Goal: Navigation & Orientation: Find specific page/section

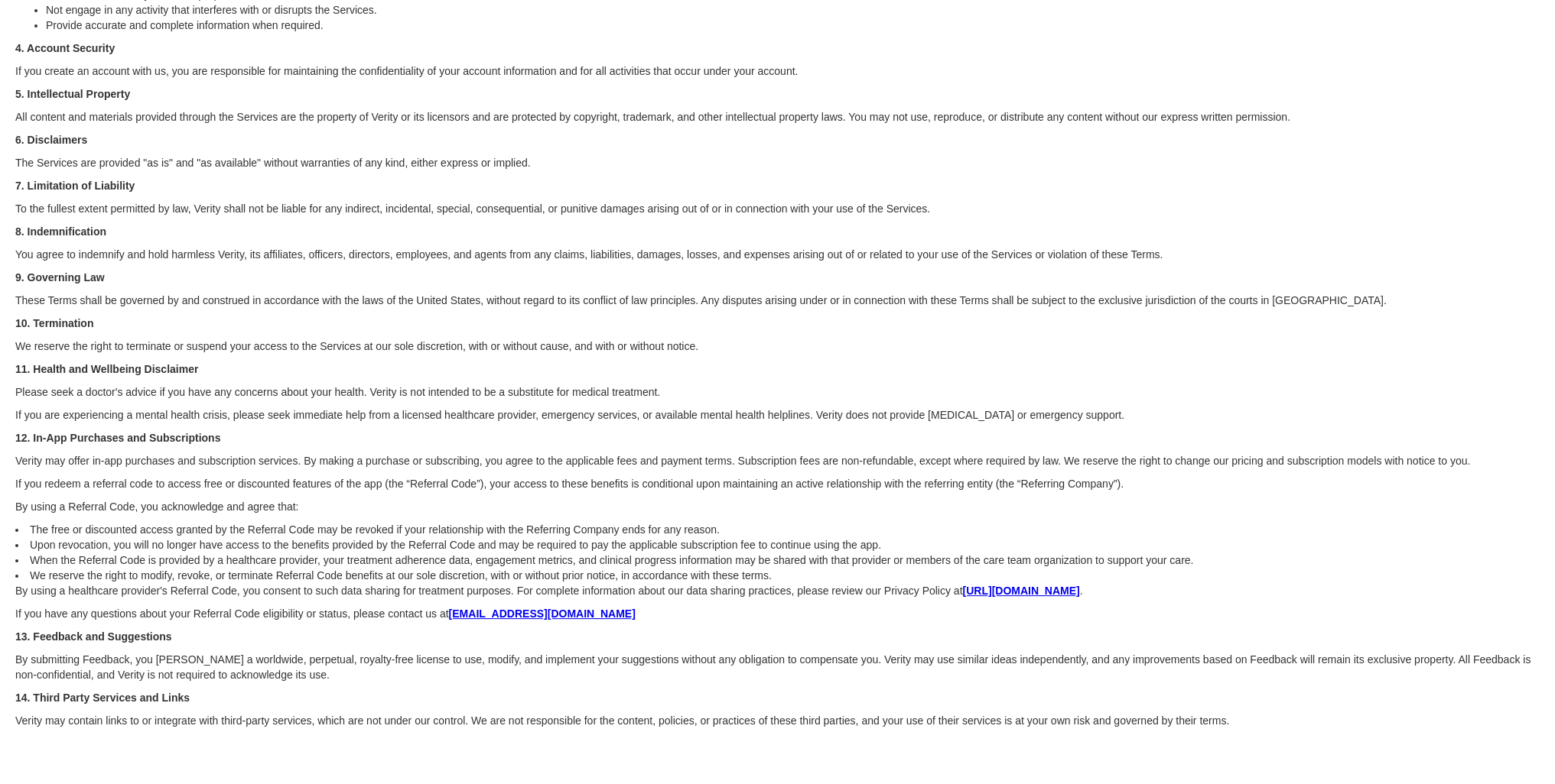
scroll to position [290, 0]
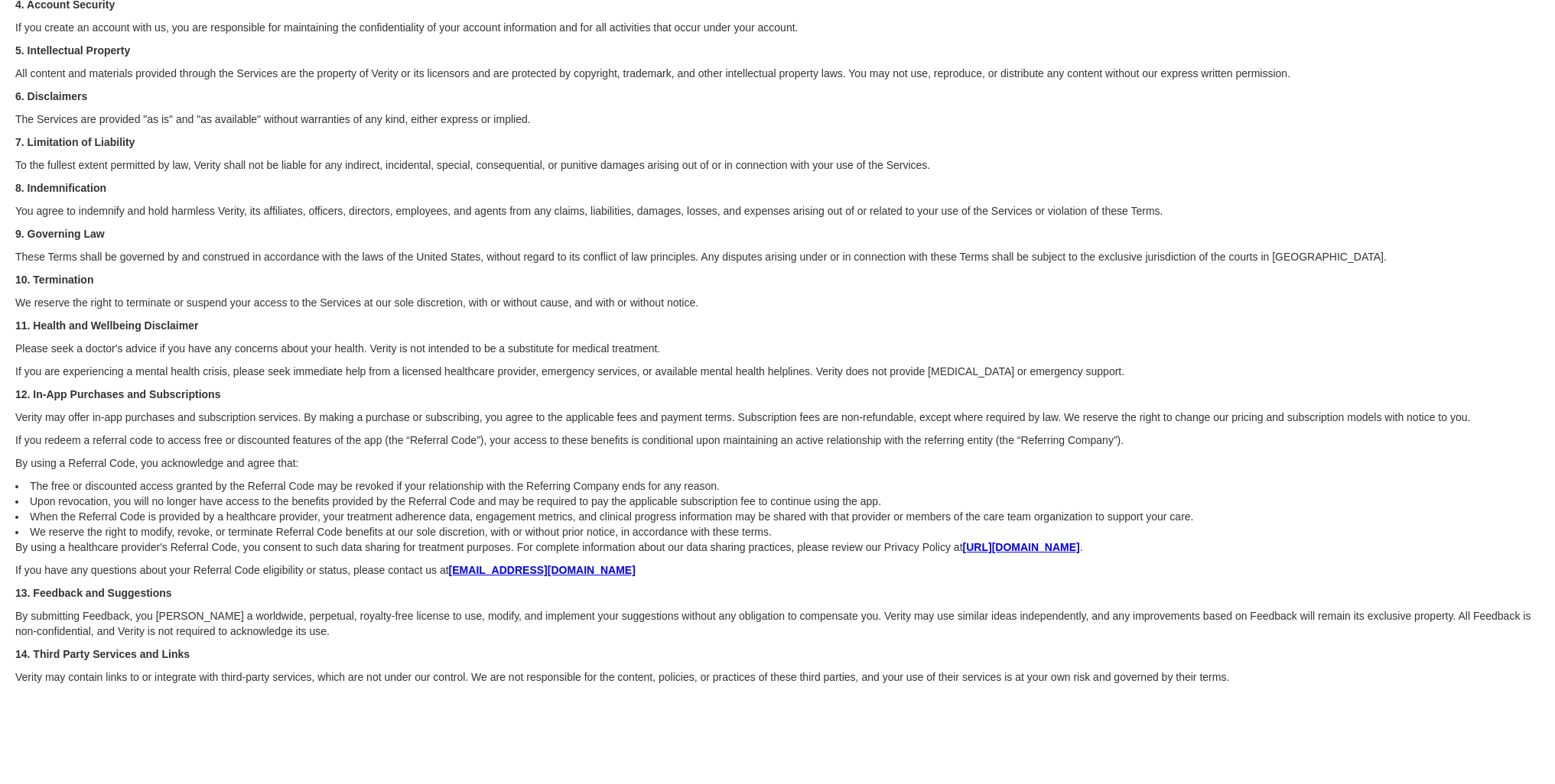
click at [1061, 544] on strong "https://verityhealth.io/privacy" at bounding box center [1020, 547] width 117 height 12
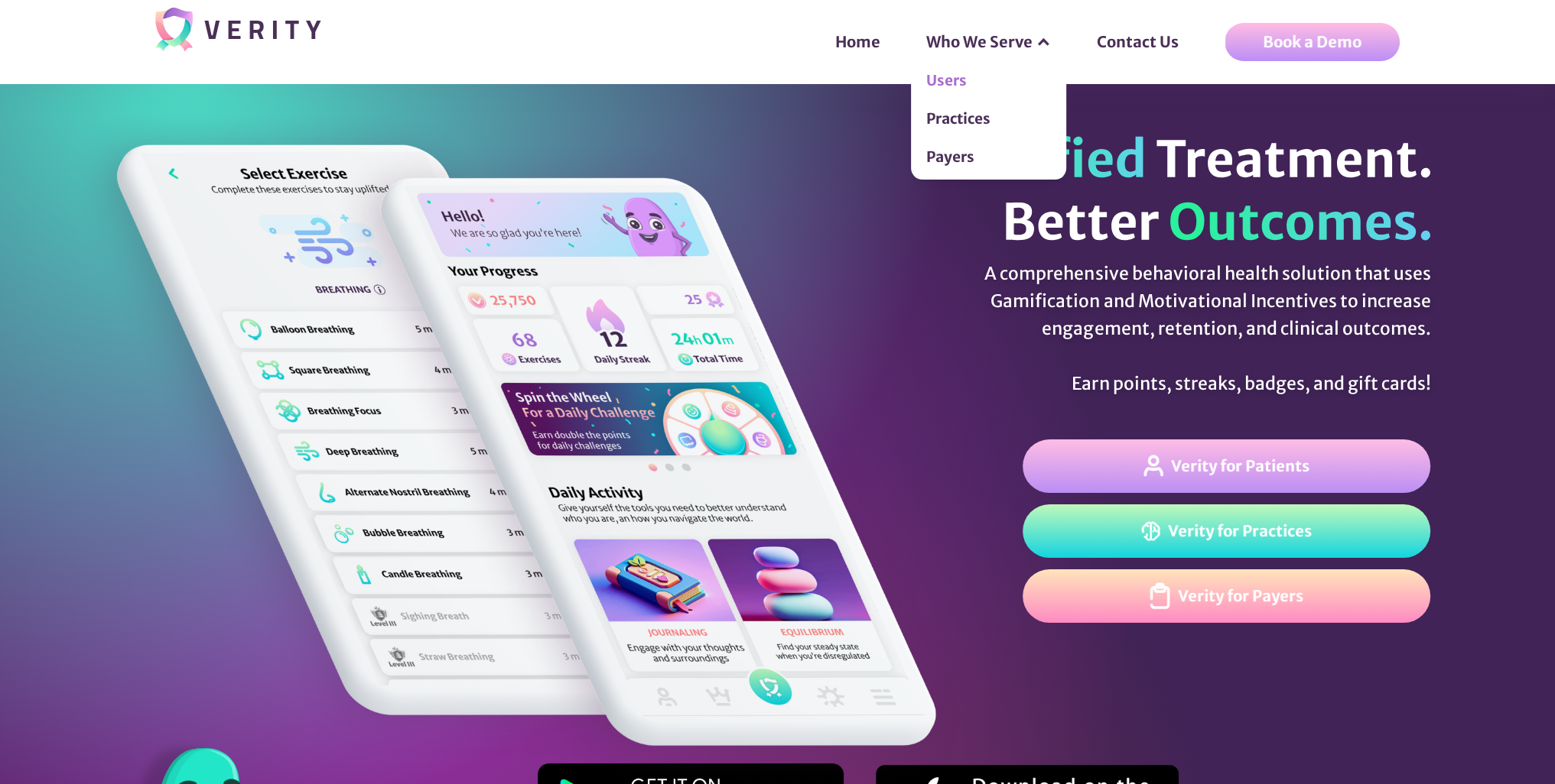
click at [993, 94] on link "Users" at bounding box center [988, 83] width 155 height 38
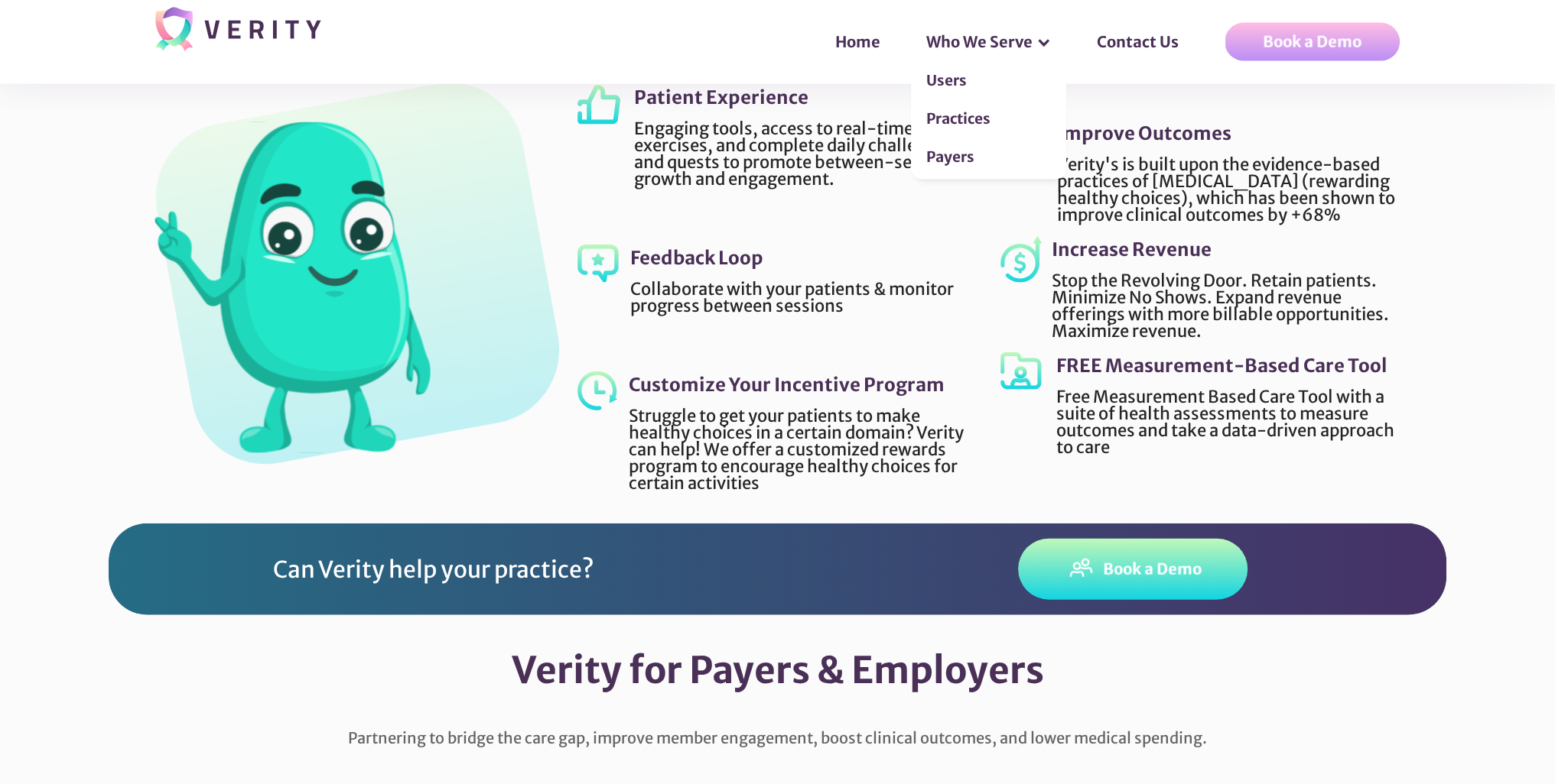
scroll to position [2, 0]
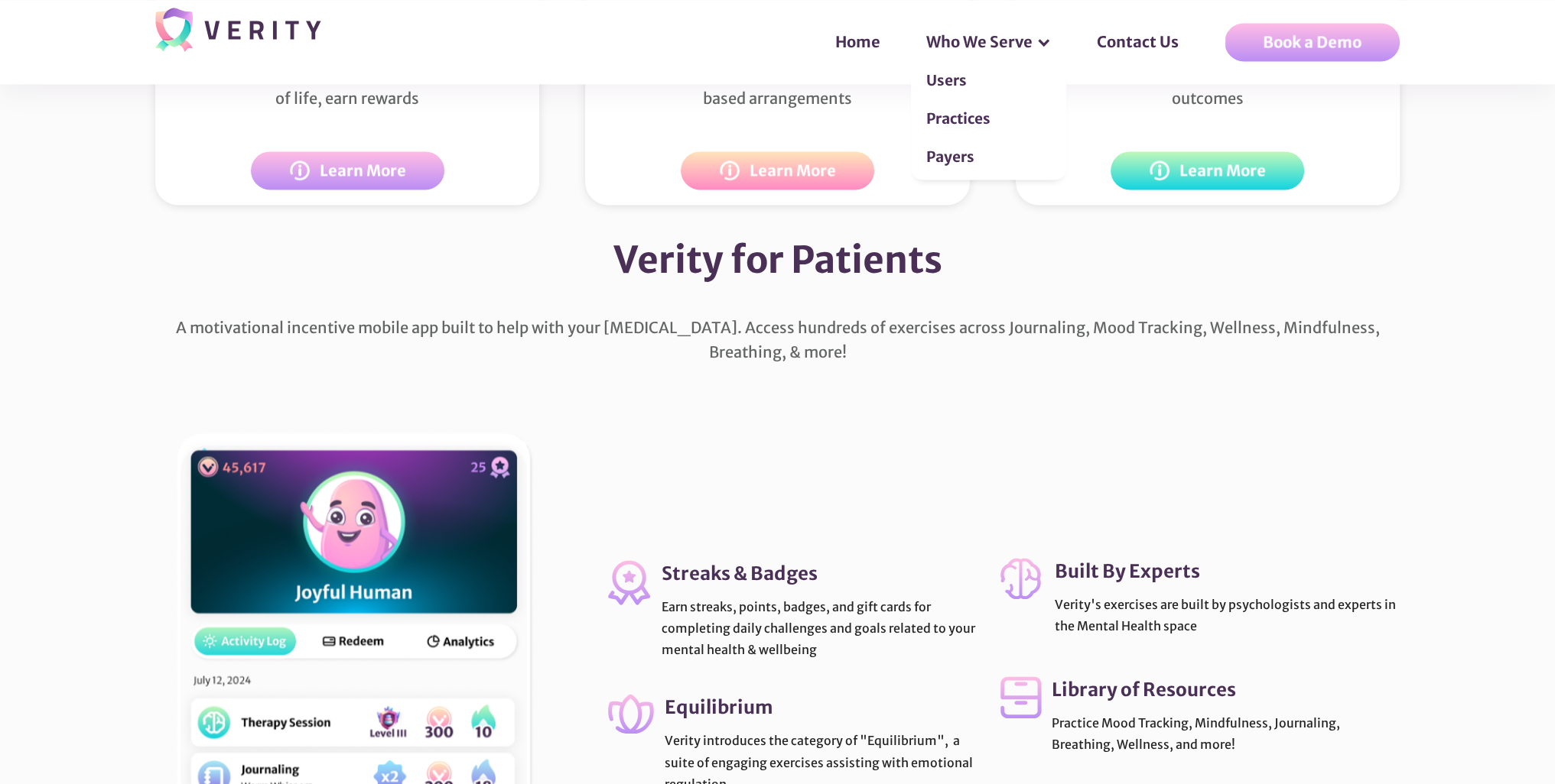
scroll to position [3745, 0]
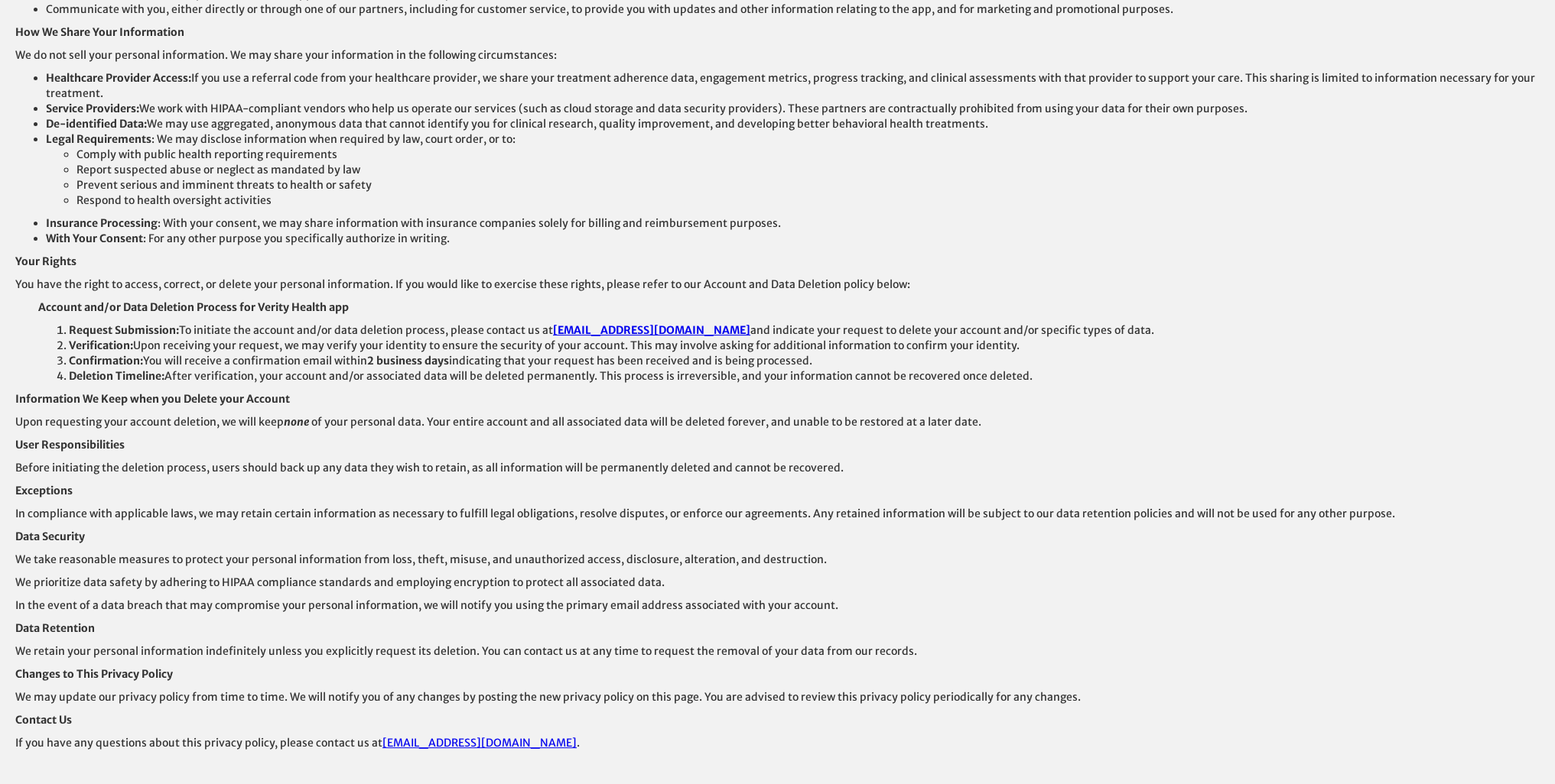
scroll to position [320, 0]
